Goal: Information Seeking & Learning: Learn about a topic

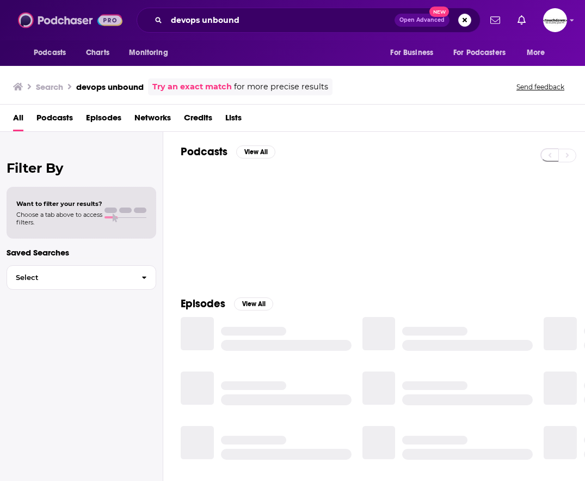
click at [54, 19] on img at bounding box center [70, 20] width 104 height 21
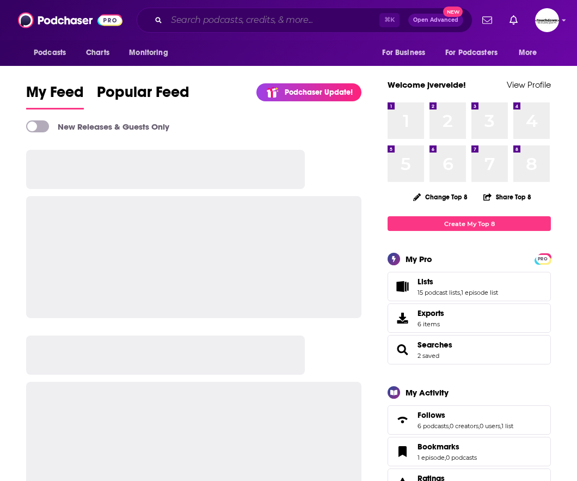
click at [180, 20] on input "Search podcasts, credits, & more..." at bounding box center [273, 19] width 213 height 17
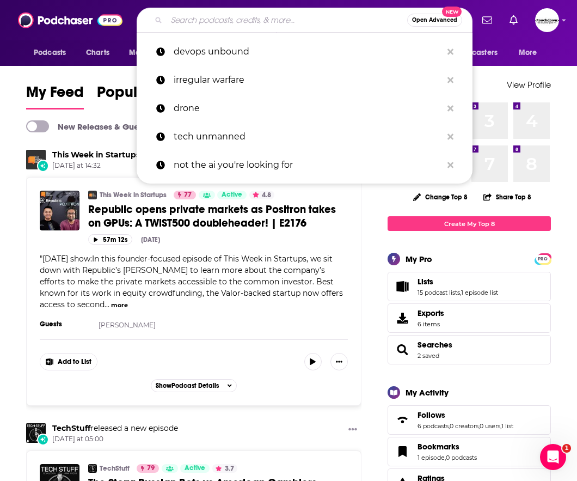
paste input "The Experience Edge"
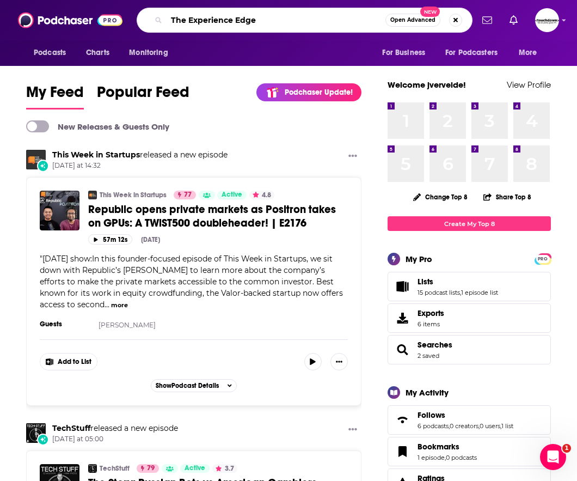
type input "The Experience Edge"
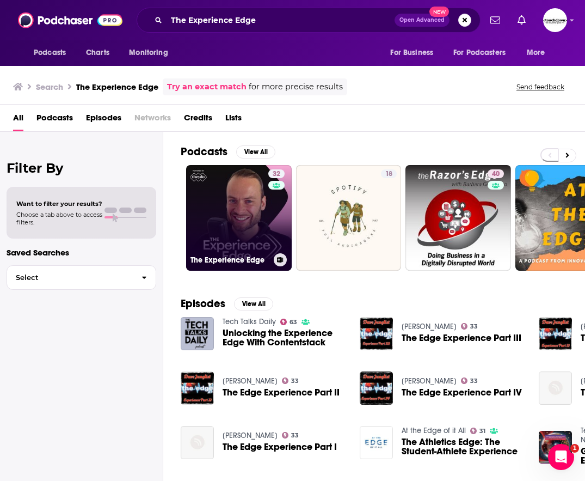
click at [262, 229] on link "32 The Experience Edge" at bounding box center [239, 218] width 106 height 106
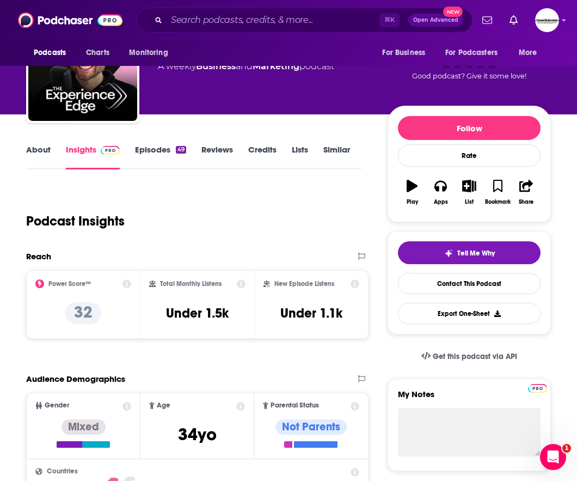
scroll to position [64, 0]
